Goal: Use online tool/utility: Utilize a website feature to perform a specific function

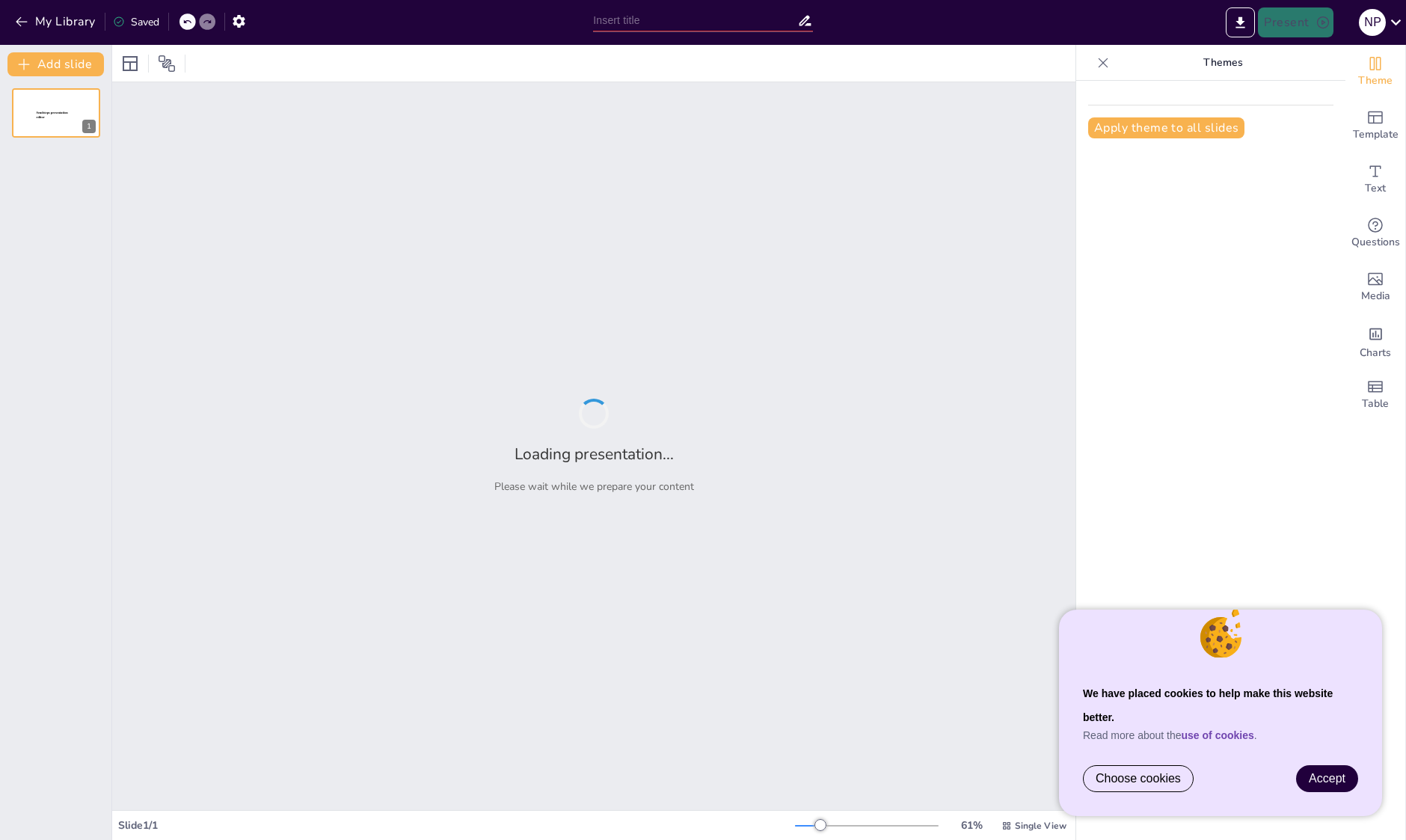
type input "Concordance entre Symptomatologie Subjective et Évaluations Cliniques de la Séc…"
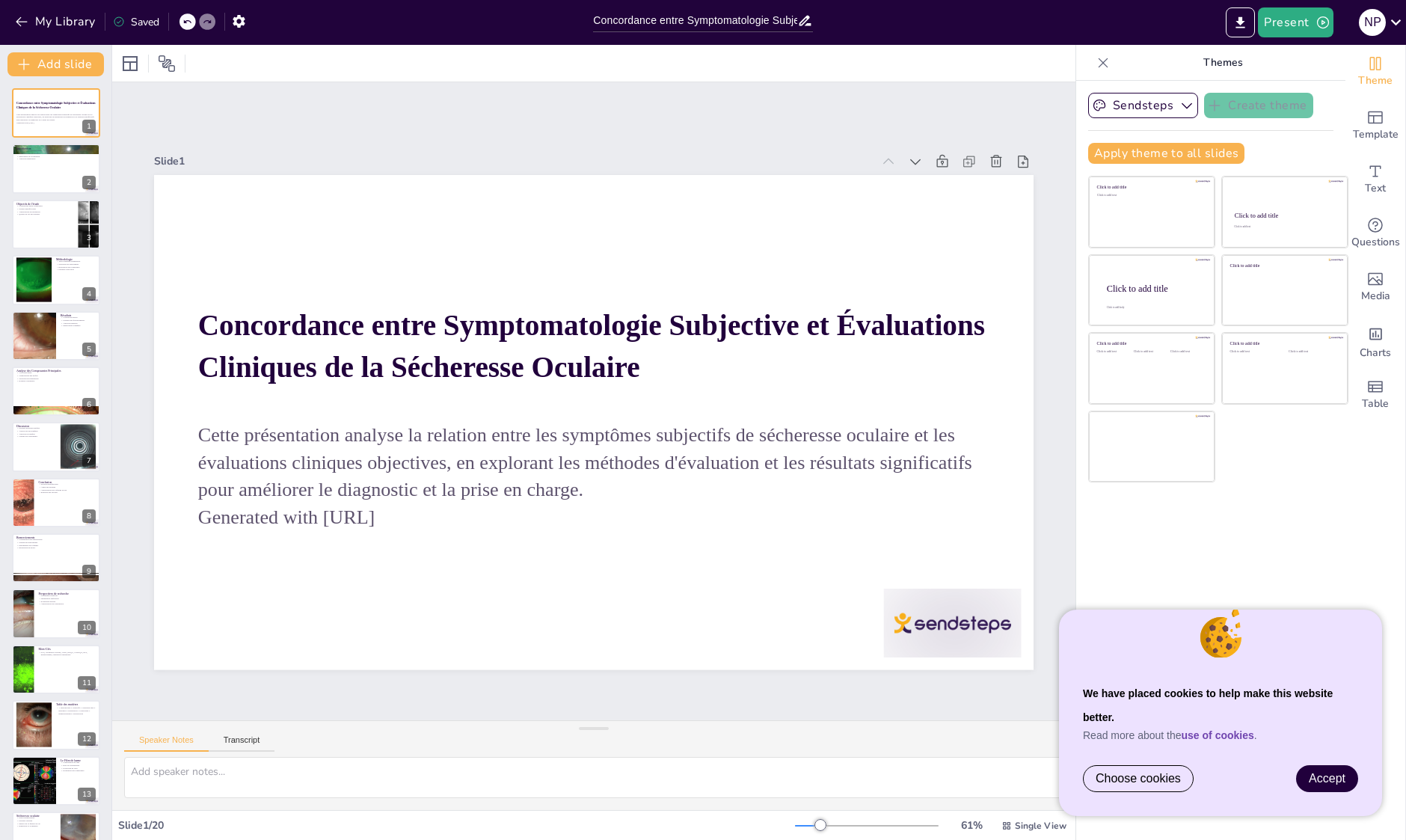
click at [1327, 766] on link "Accept" at bounding box center [1326, 778] width 60 height 25
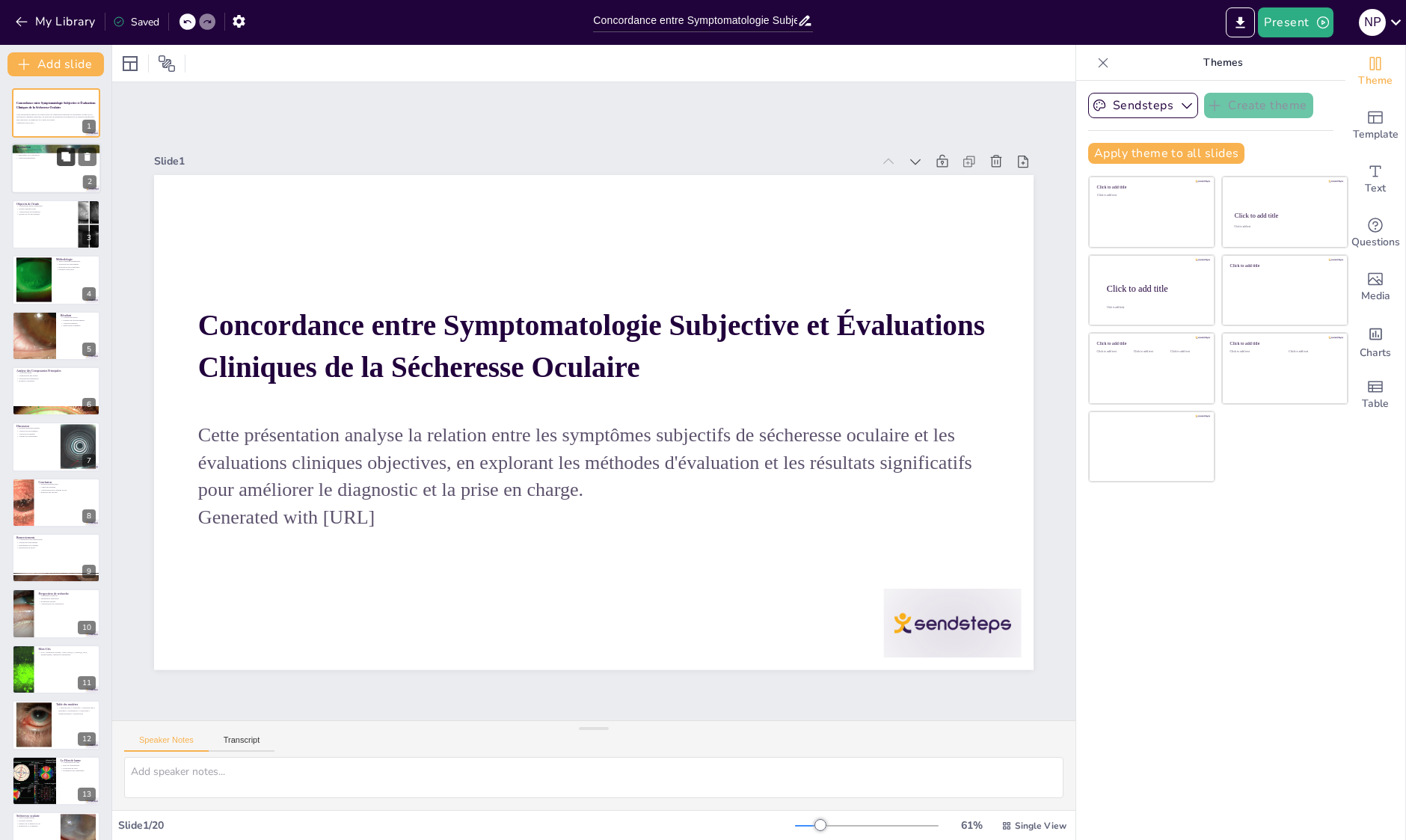
click at [59, 160] on button at bounding box center [65, 157] width 18 height 18
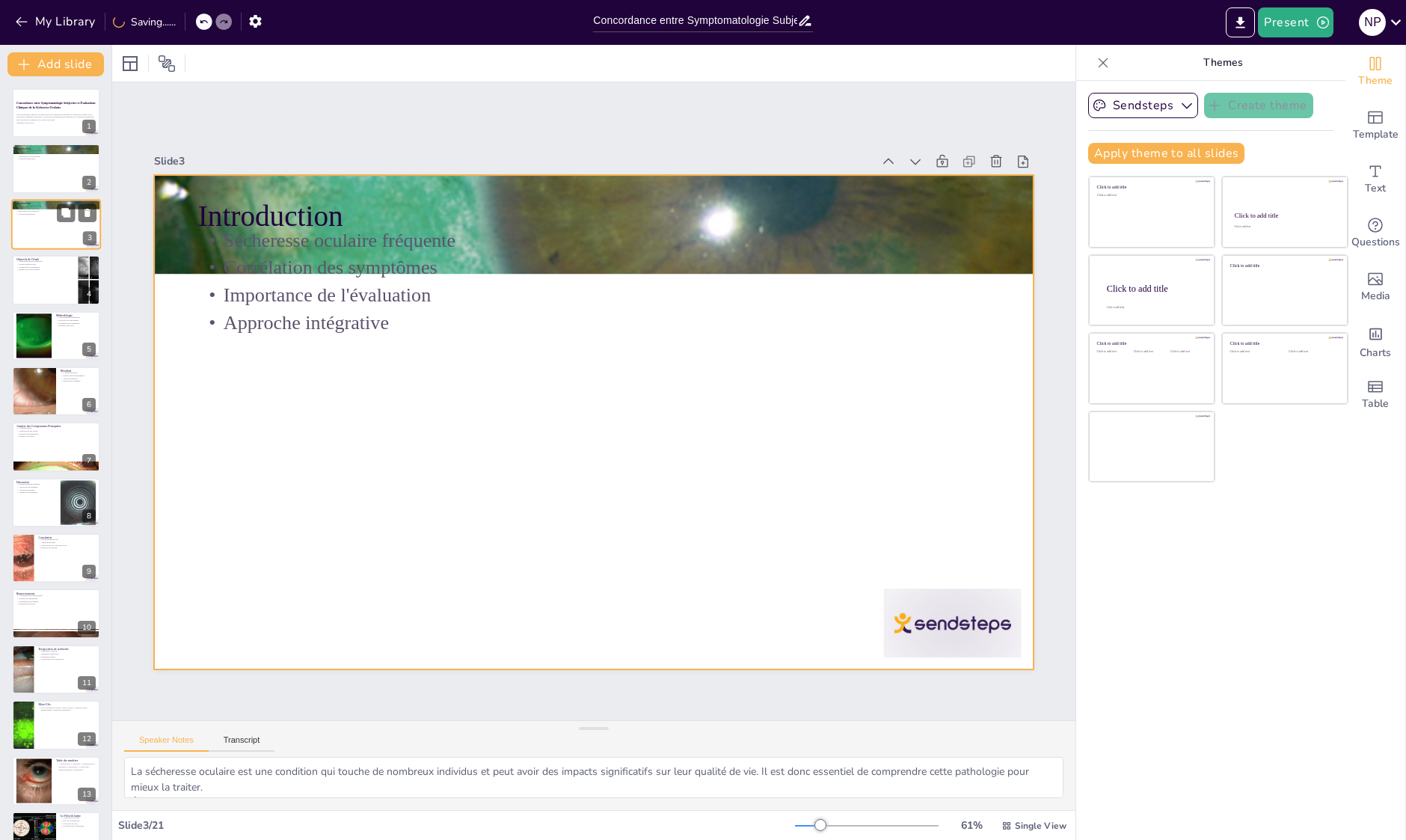
click at [47, 225] on div at bounding box center [56, 224] width 90 height 50
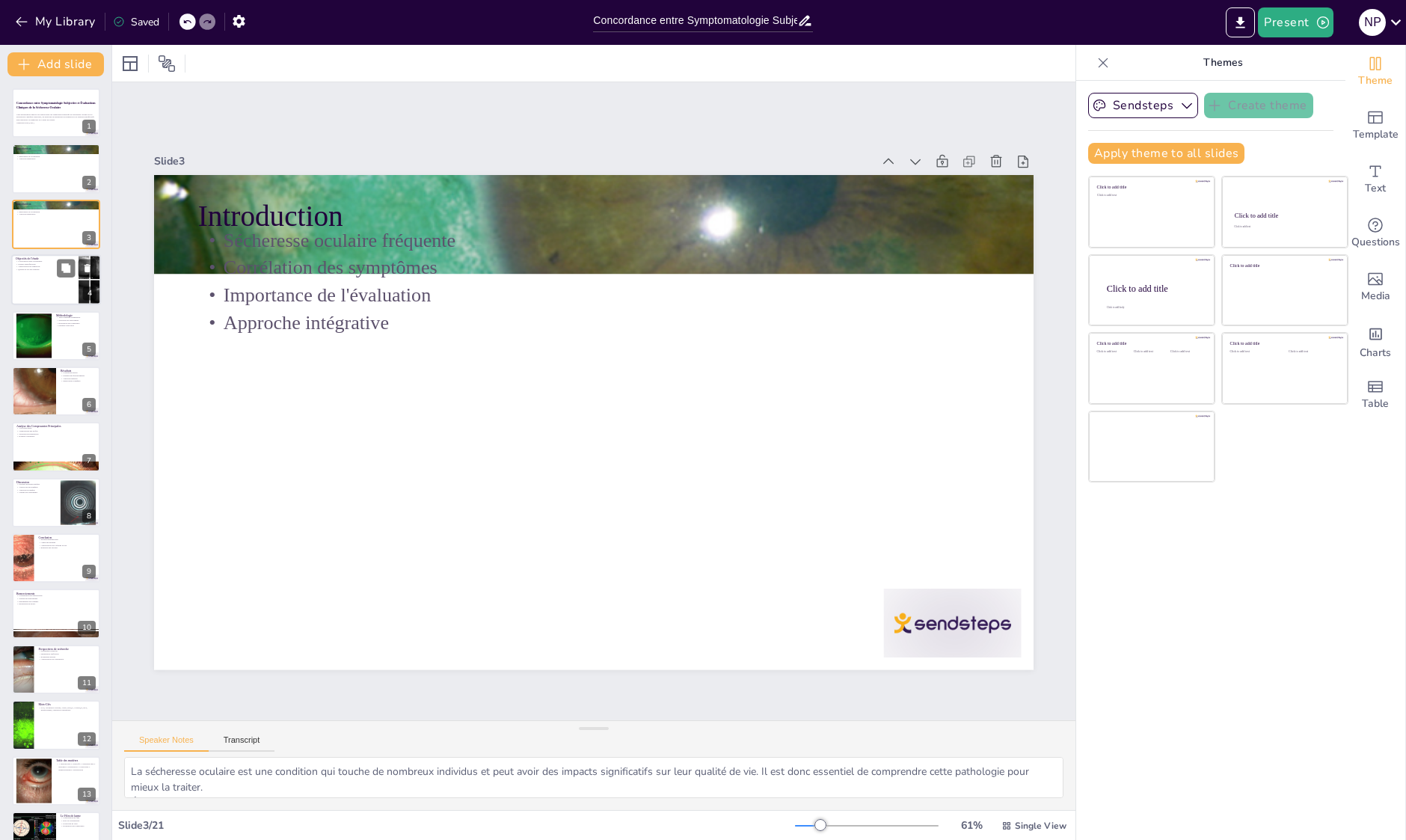
click at [40, 275] on div at bounding box center [56, 279] width 90 height 50
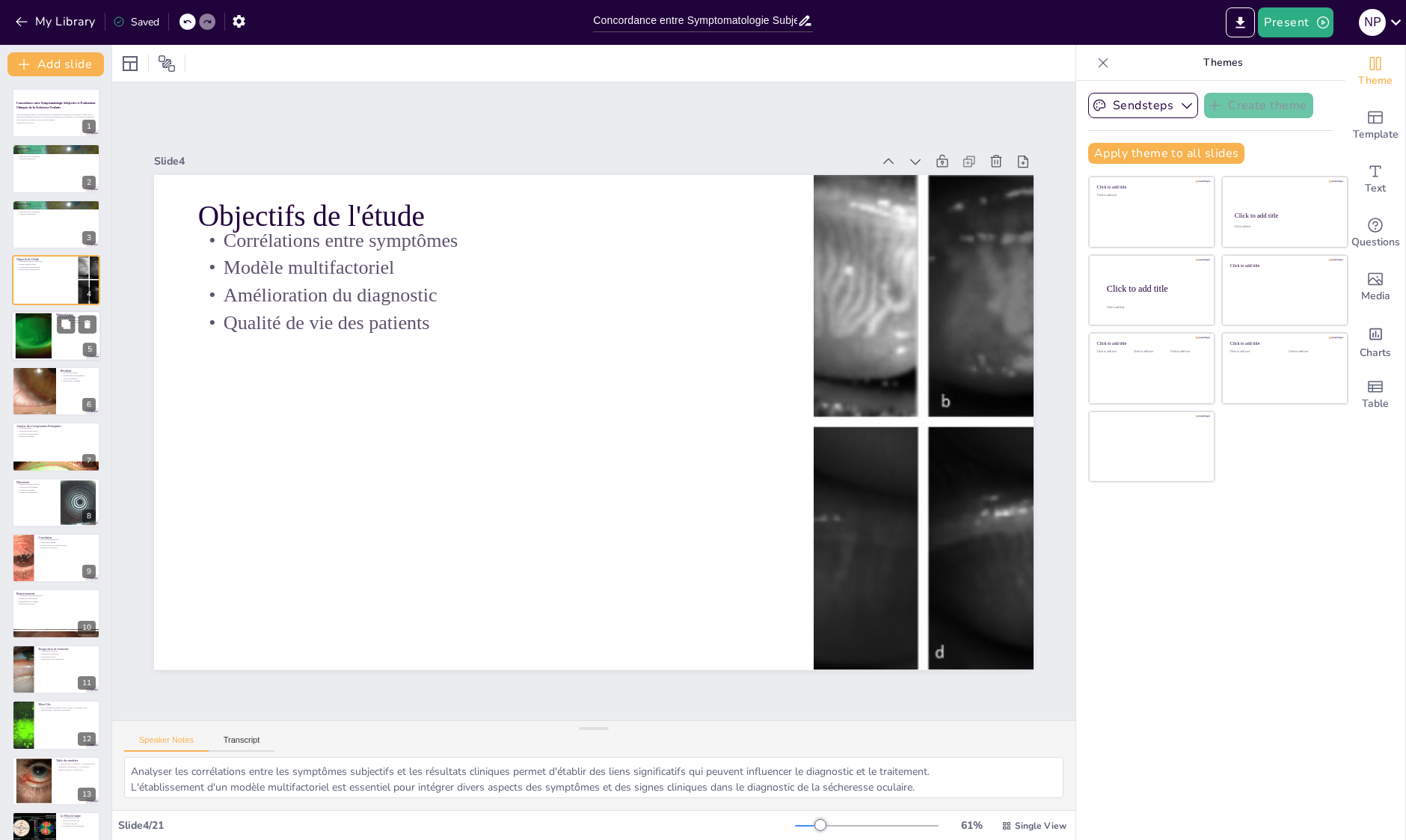
click at [41, 334] on div at bounding box center [34, 336] width 61 height 46
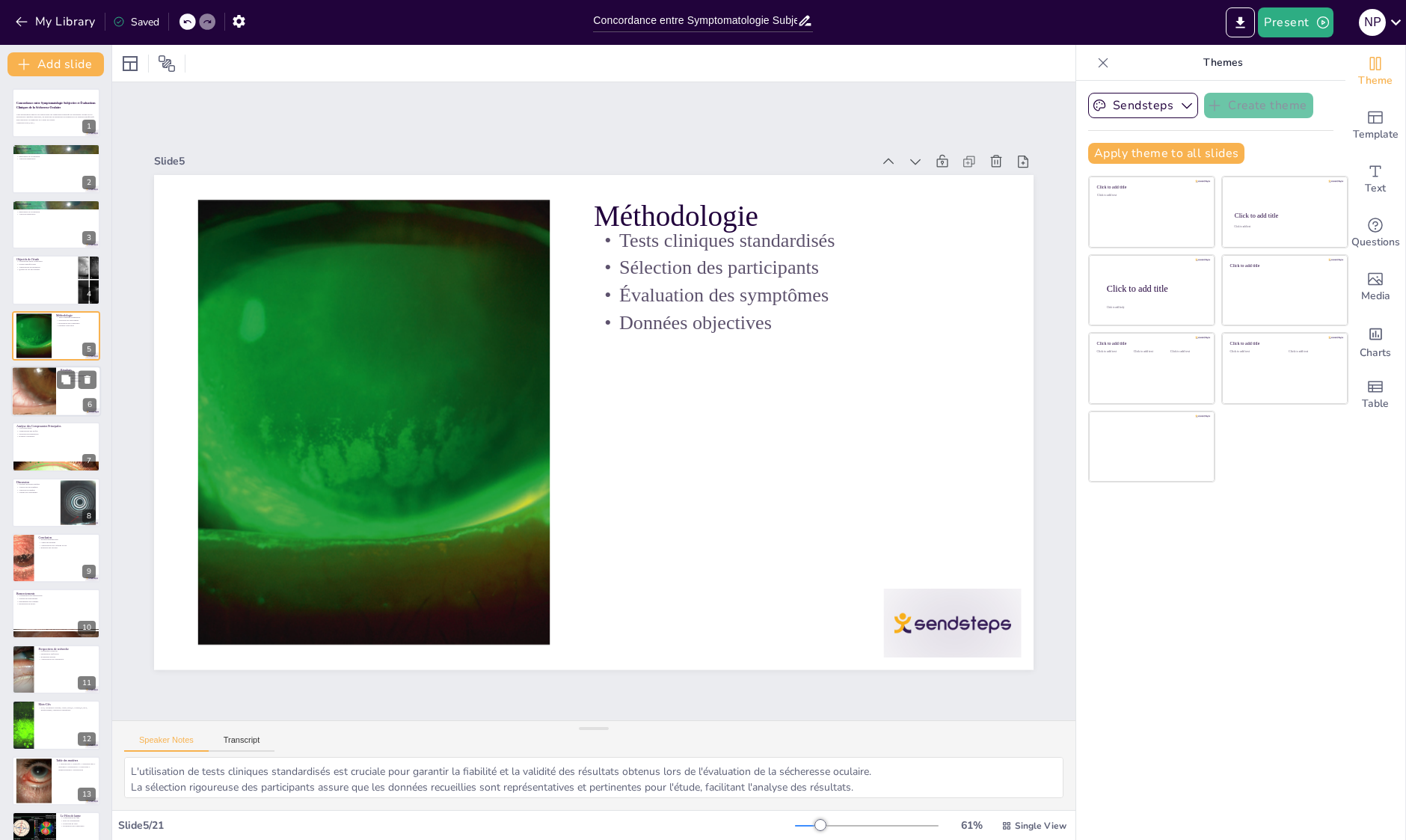
click at [54, 399] on div at bounding box center [34, 391] width 76 height 50
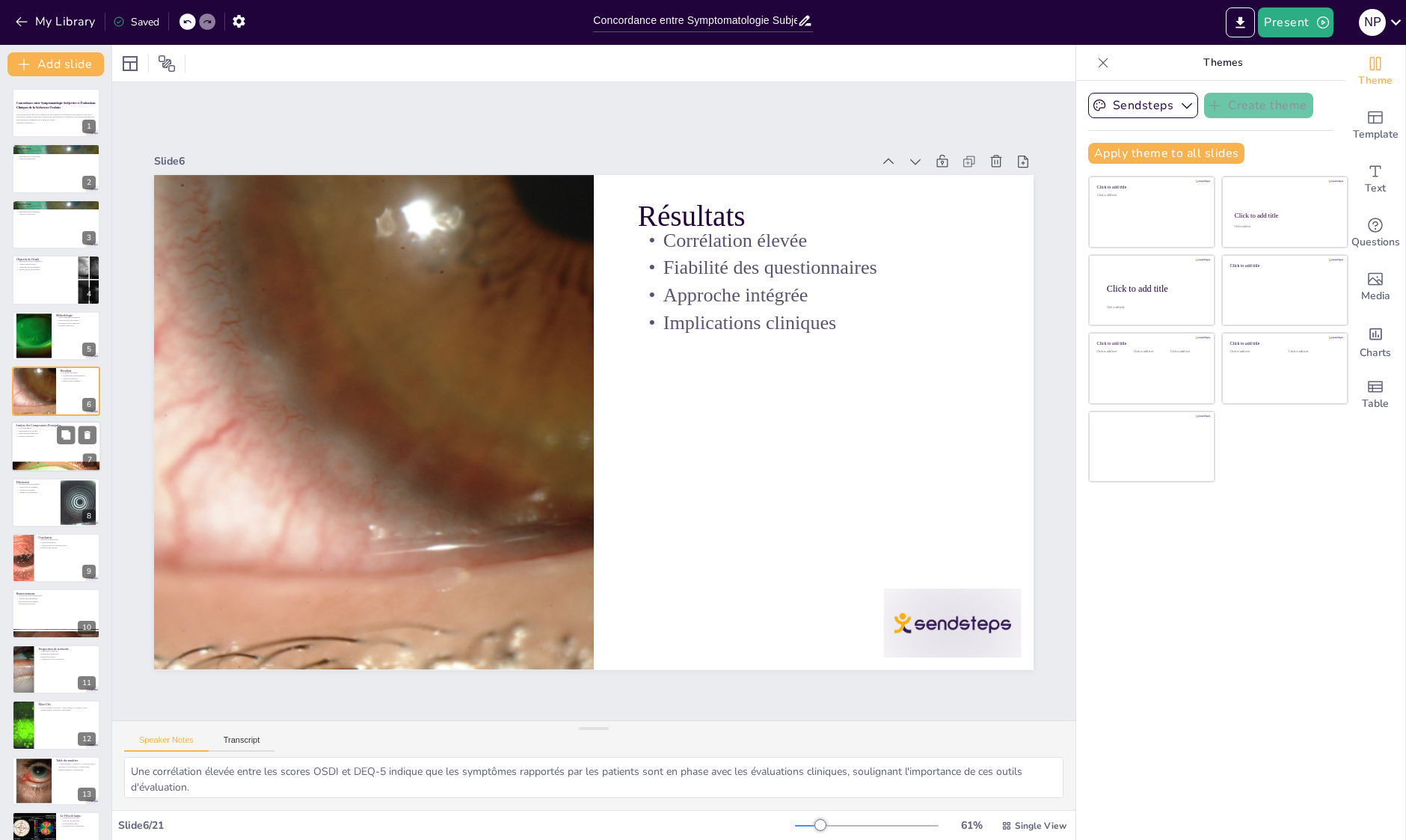
click at [47, 449] on div at bounding box center [56, 447] width 90 height 50
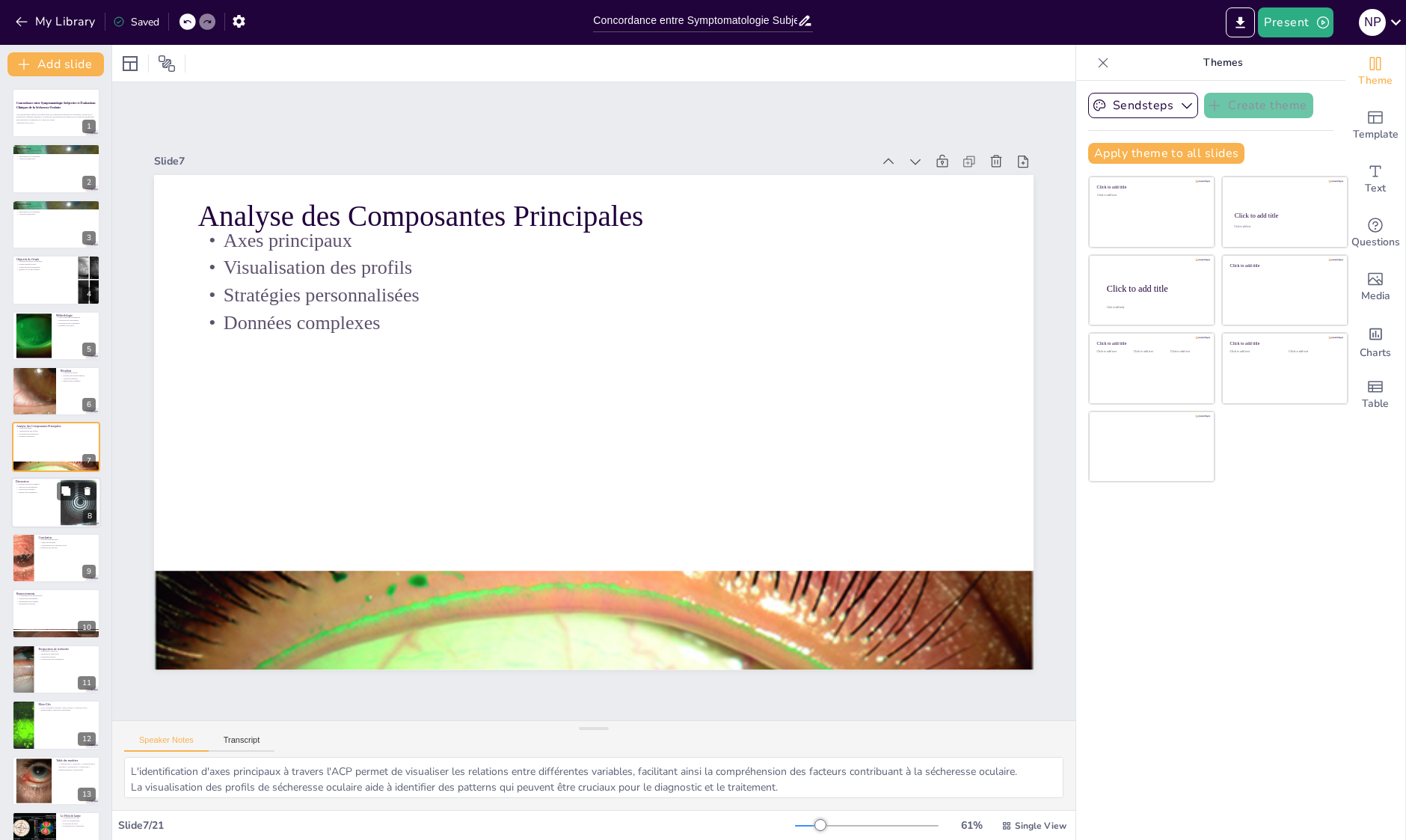
click at [35, 502] on div at bounding box center [56, 503] width 90 height 50
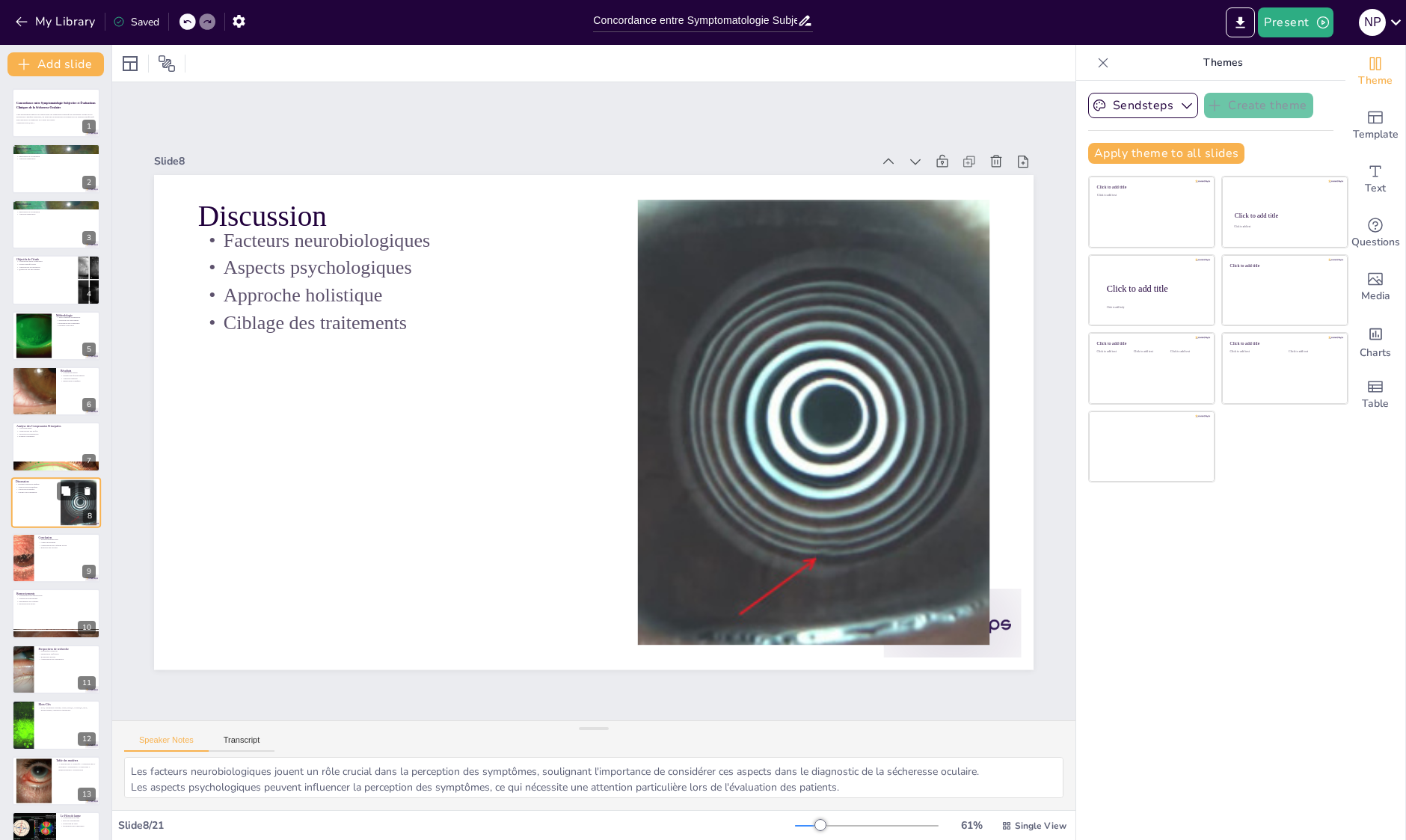
scroll to position [44, 0]
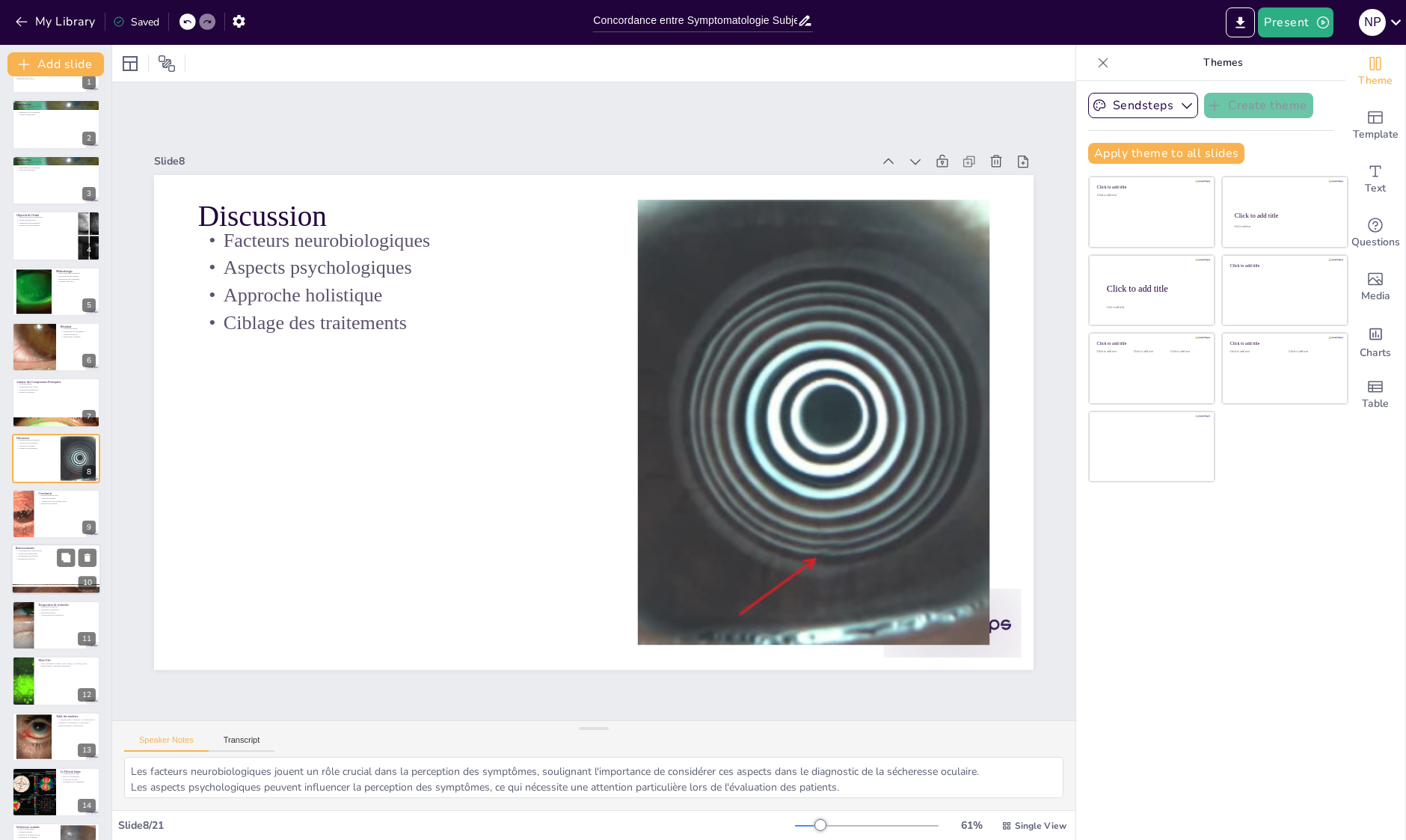
click at [46, 562] on div at bounding box center [56, 570] width 90 height 50
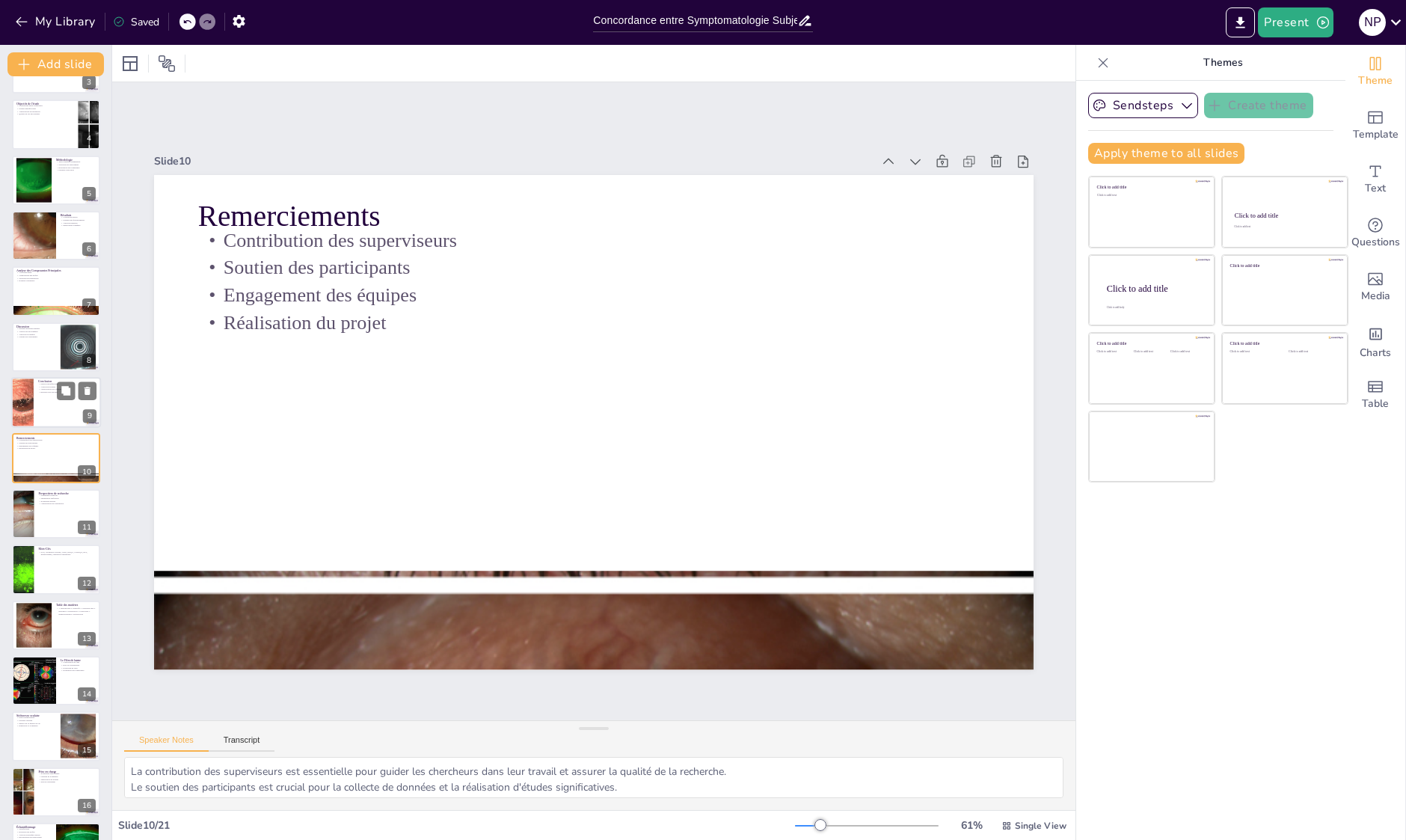
click at [34, 405] on div at bounding box center [56, 402] width 90 height 50
type textarea "L'adoption d'un modèle multifactoriel est cruciale pour intégrer les différente…"
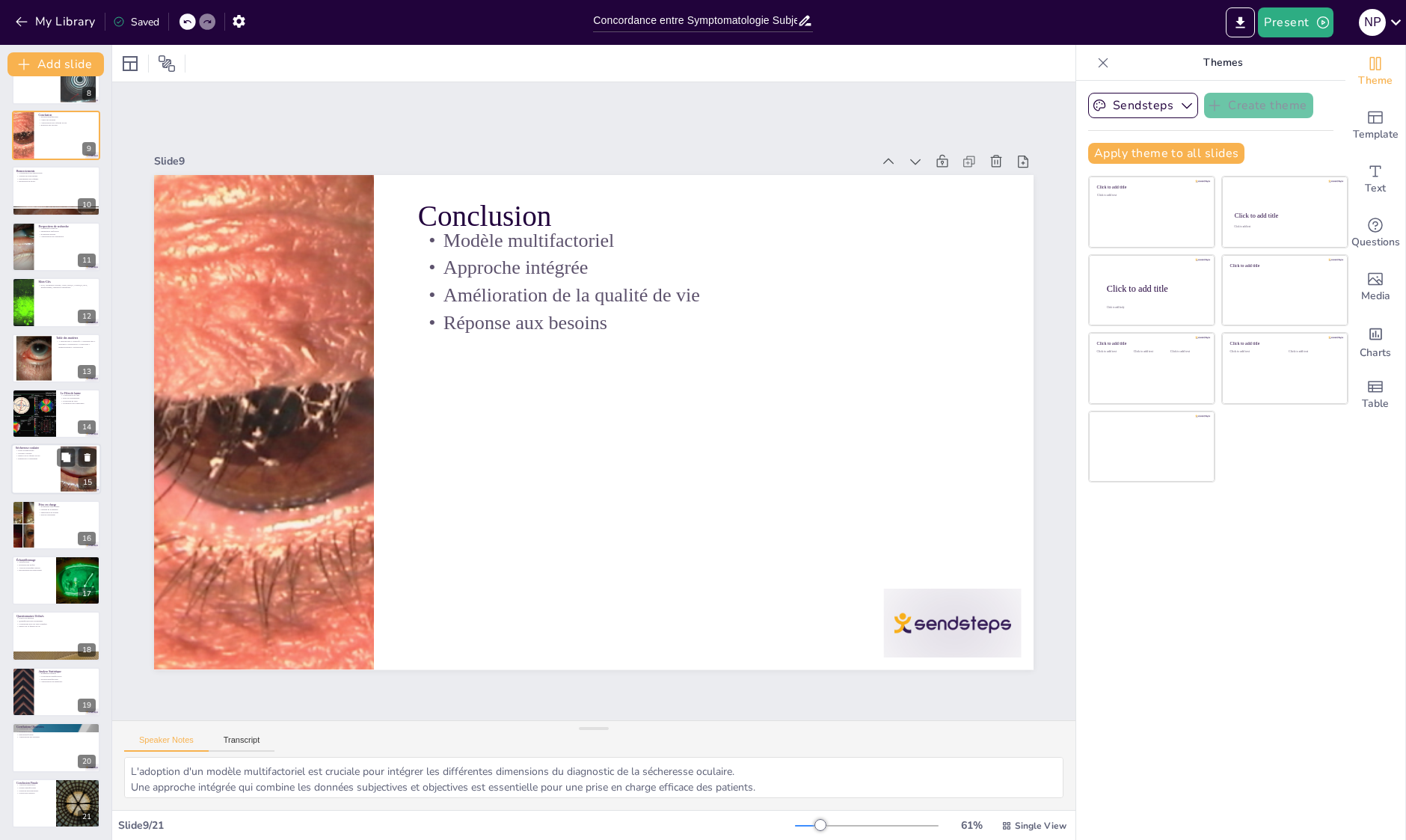
scroll to position [0, 0]
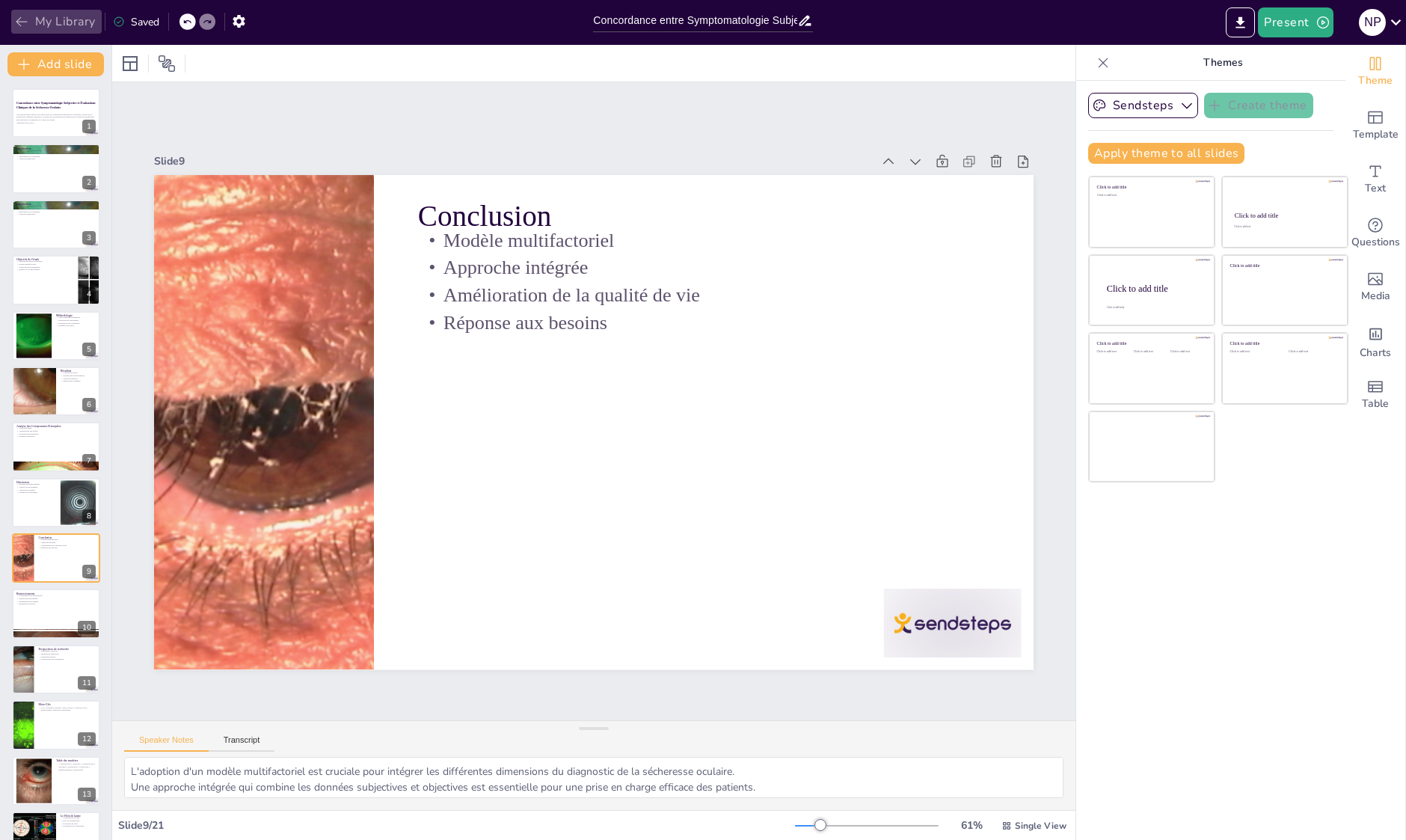
click at [29, 13] on button "My Library" at bounding box center [57, 21] width 90 height 24
